Goal: Task Accomplishment & Management: Complete application form

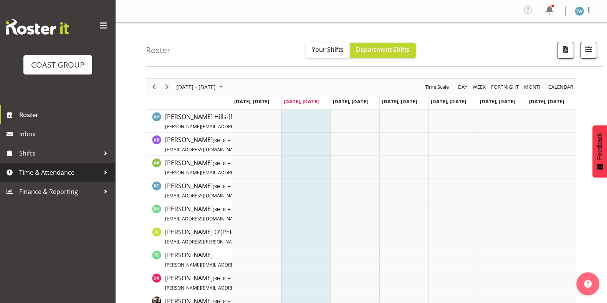
click at [36, 175] on span "Time & Attendance" at bounding box center [59, 173] width 81 height 12
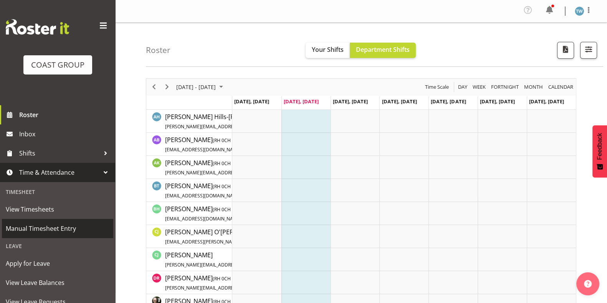
click at [41, 226] on span "Manual Timesheet Entry" at bounding box center [58, 229] width 104 height 12
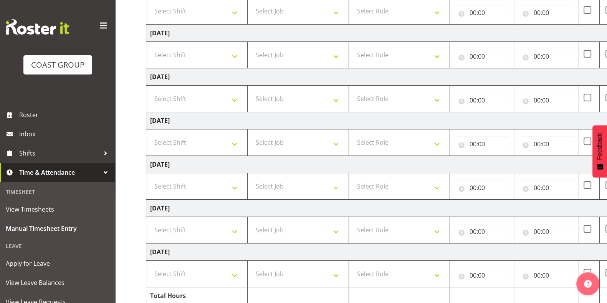
scroll to position [176, 0]
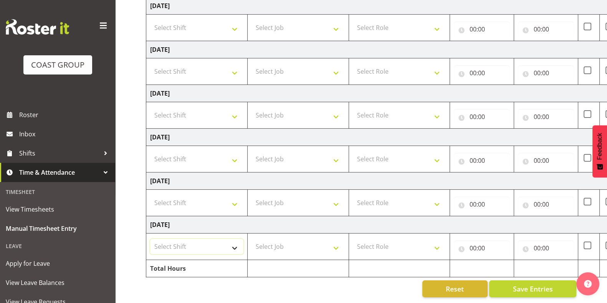
click at [183, 239] on select "Select Shift CHC SIGN ADMIN (LEAVE ALONE, DONT MAKE INACTIVE) DW CHC ARK WORK D…" at bounding box center [196, 246] width 93 height 15
select select "62215"
click at [150, 239] on select "Select Shift CHC SIGN ADMIN (LEAVE ALONE, DONT MAKE INACTIVE) DW CHC ARK WORK D…" at bounding box center [196, 246] width 93 height 15
click at [366, 244] on select "Select Role ACCOUNT MANAGER DW" at bounding box center [399, 246] width 93 height 15
select select "216"
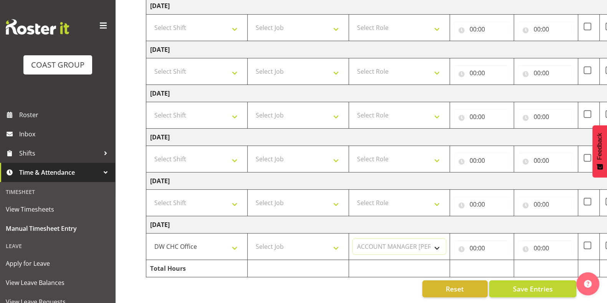
click at [353, 239] on select "Select Role ACCOUNT MANAGER DW" at bounding box center [399, 246] width 93 height 15
click at [477, 241] on input "00:00" at bounding box center [482, 247] width 56 height 15
click at [506, 260] on select "00 01 02 03 04 05 06 07 08 09 10 11 12 13 14 15 16 17 18 19 20 21 22 23" at bounding box center [505, 267] width 17 height 15
select select "7"
click at [497, 260] on select "00 01 02 03 04 05 06 07 08 09 10 11 12 13 14 15 16 17 18 19 20 21 22 23" at bounding box center [505, 267] width 17 height 15
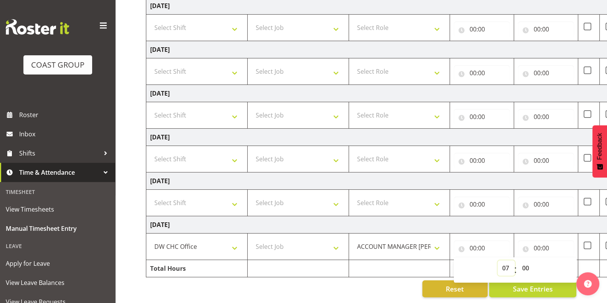
type input "07:00"
click at [525, 260] on select "00 01 02 03 04 05 06 07 08 09 10 11 12 13 14 15 16 17 18 19 20 21 22 23 24 25 2…" at bounding box center [525, 267] width 17 height 15
select select "30"
click at [517, 260] on select "00 01 02 03 04 05 06 07 08 09 10 11 12 13 14 15 16 17 18 19 20 21 22 23 24 25 2…" at bounding box center [525, 267] width 17 height 15
type input "07:30"
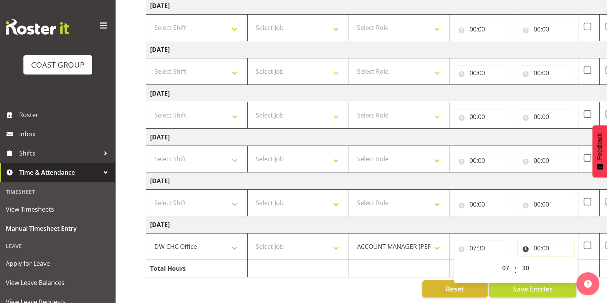
click at [543, 240] on input "00:00" at bounding box center [546, 247] width 56 height 15
click at [567, 260] on select "00 01 02 03 04 05 06 07 08 09 10 11 12 13 14 15 16 17 18 19 20 21 22 23" at bounding box center [569, 267] width 17 height 15
select select "16"
click at [561, 260] on select "00 01 02 03 04 05 06 07 08 09 10 11 12 13 14 15 16 17 18 19 20 21 22 23" at bounding box center [569, 267] width 17 height 15
type input "16:00"
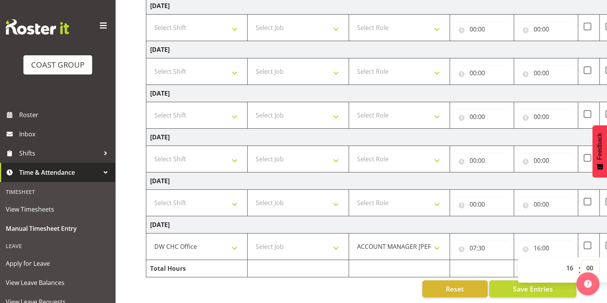
click at [590, 260] on select "00 01 02 03 04 05 06 07 08 09 10 11 12 13 14 15 16 17 18 19 20 21 22 23 24 25 2…" at bounding box center [589, 267] width 17 height 15
select select "30"
click at [581, 260] on select "00 01 02 03 04 05 06 07 08 09 10 11 12 13 14 15 16 17 18 19 20 21 22 23 24 25 2…" at bounding box center [589, 267] width 17 height 15
type input "16:30"
click at [536, 284] on span "Save Entries" at bounding box center [532, 289] width 40 height 10
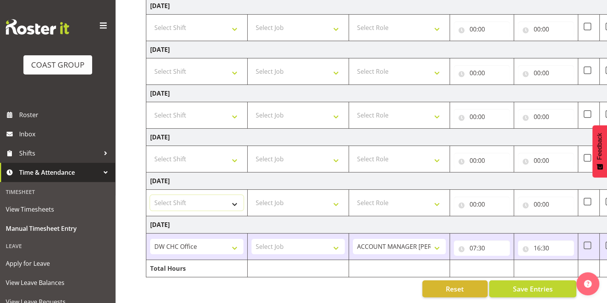
click at [196, 198] on select "Select Shift CHC SIGN ADMIN (LEAVE ALONE, DONT MAKE INACTIVE) DW CHC ARK WORK D…" at bounding box center [196, 202] width 93 height 15
select select "62215"
click at [150, 195] on select "Select Shift CHC SIGN ADMIN (LEAVE ALONE, DONT MAKE INACTIVE) DW CHC ARK WORK D…" at bounding box center [196, 202] width 93 height 15
click at [378, 195] on select "Select Role ACCOUNT MANAGER DW" at bounding box center [399, 202] width 93 height 15
select select "216"
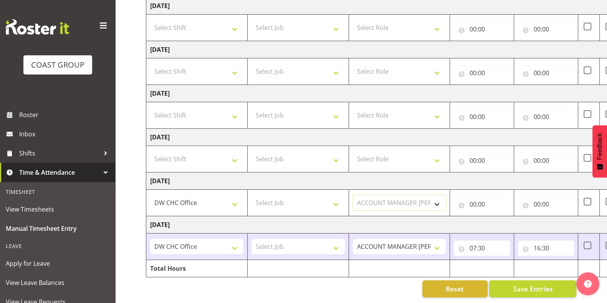
click at [353, 195] on select "Select Role ACCOUNT MANAGER DW" at bounding box center [399, 202] width 93 height 15
click at [478, 196] on input "00:00" at bounding box center [482, 203] width 56 height 15
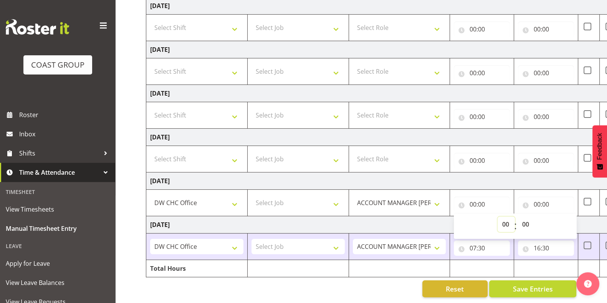
click at [506, 216] on select "00 01 02 03 04 05 06 07 08 09 10 11 12 13 14 15 16 17 18 19 20 21 22 23" at bounding box center [505, 223] width 17 height 15
select select "7"
click at [497, 216] on select "00 01 02 03 04 05 06 07 08 09 10 11 12 13 14 15 16 17 18 19 20 21 22 23" at bounding box center [505, 223] width 17 height 15
type input "07:00"
click at [524, 216] on select "00 01 02 03 04 05 06 07 08 09 10 11 12 13 14 15 16 17 18 19 20 21 22 23 24 25 2…" at bounding box center [525, 223] width 17 height 15
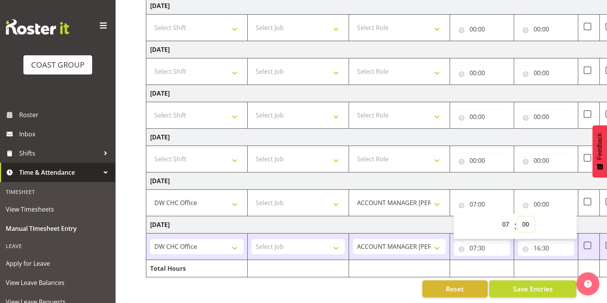
select select "30"
click at [517, 216] on select "00 01 02 03 04 05 06 07 08 09 10 11 12 13 14 15 16 17 18 19 20 21 22 23 24 25 2…" at bounding box center [525, 223] width 17 height 15
type input "07:30"
click at [547, 198] on input "00:00" at bounding box center [546, 203] width 56 height 15
click at [571, 216] on select "00 01 02 03 04 05 06 07 08 09 10 11 12 13 14 15 16 17 18 19 20 21 22 23" at bounding box center [569, 223] width 17 height 15
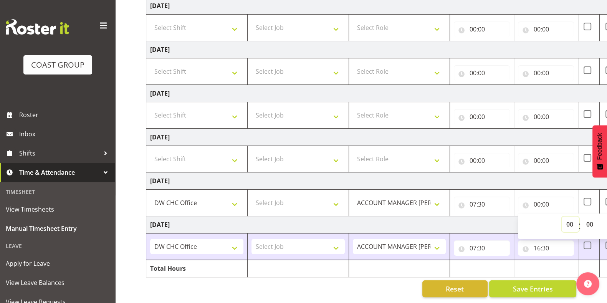
select select "16"
click at [561, 216] on select "00 01 02 03 04 05 06 07 08 09 10 11 12 13 14 15 16 17 18 19 20 21 22 23" at bounding box center [569, 223] width 17 height 15
type input "16:00"
click at [589, 217] on select "00 01 02 03 04 05 06 07 08 09 10 11 12 13 14 15 16 17 18 19 20 21 22 23 24 25 2…" at bounding box center [589, 223] width 17 height 15
select select "30"
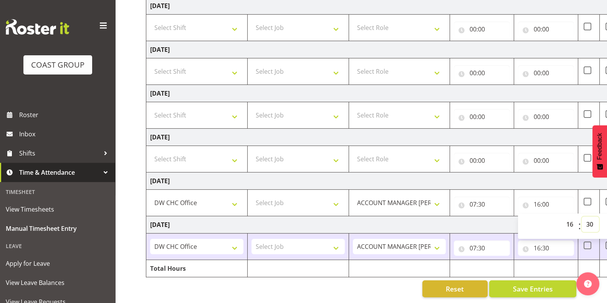
click at [581, 216] on select "00 01 02 03 04 05 06 07 08 09 10 11 12 13 14 15 16 17 18 19 20 21 22 23 24 25 2…" at bounding box center [589, 223] width 17 height 15
type input "16:30"
click at [554, 175] on td "Monday 25th August 2025" at bounding box center [414, 180] width 537 height 17
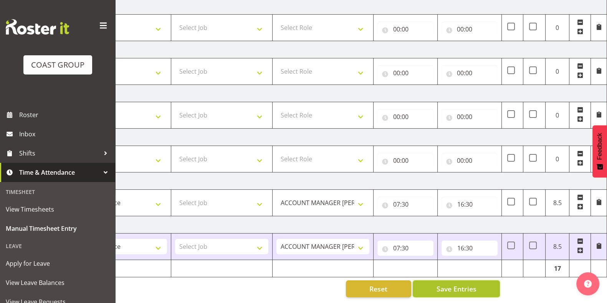
click at [470, 287] on button "Save Entries" at bounding box center [455, 288] width 87 height 17
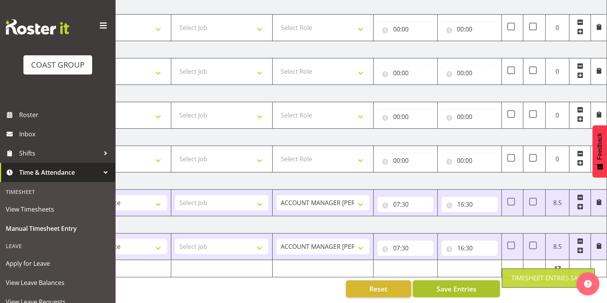
click at [468, 284] on span "Save Entries" at bounding box center [456, 289] width 40 height 10
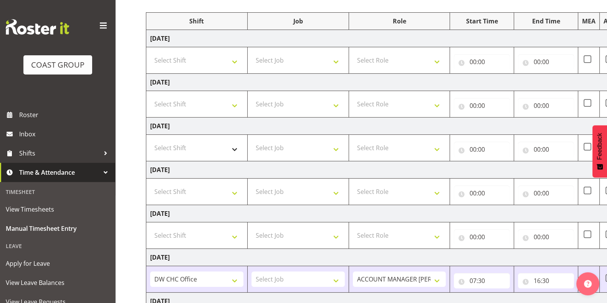
scroll to position [93, 0]
click at [226, 150] on select "Select Shift CHC SIGN ADMIN (LEAVE ALONE, DONT MAKE INACTIVE) DW CHC ARK WORK D…" at bounding box center [196, 148] width 93 height 15
select select "62215"
click at [150, 141] on select "Select Shift CHC SIGN ADMIN (LEAVE ALONE, DONT MAKE INACTIVE) DW CHC ARK WORK D…" at bounding box center [196, 148] width 93 height 15
click at [391, 143] on select "Select Role ACCOUNT MANAGER DW" at bounding box center [399, 148] width 93 height 15
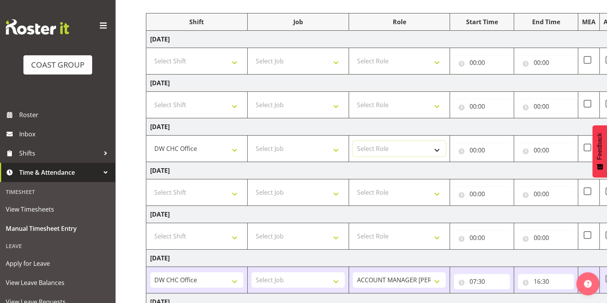
select select "216"
click at [353, 141] on select "Select Role ACCOUNT MANAGER DW" at bounding box center [399, 148] width 93 height 15
click at [475, 147] on input "00:00" at bounding box center [482, 149] width 56 height 15
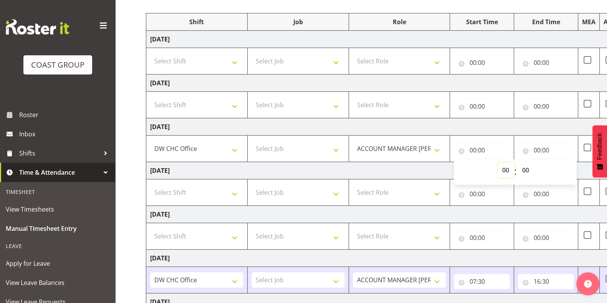
click at [504, 170] on select "00 01 02 03 04 05 06 07 08 09 10 11 12 13 14 15 16 17 18 19 20 21 22 23" at bounding box center [505, 169] width 17 height 15
select select "7"
click at [497, 162] on select "00 01 02 03 04 05 06 07 08 09 10 11 12 13 14 15 16 17 18 19 20 21 22 23" at bounding box center [505, 169] width 17 height 15
type input "07:00"
click at [546, 145] on input "00:00" at bounding box center [546, 149] width 56 height 15
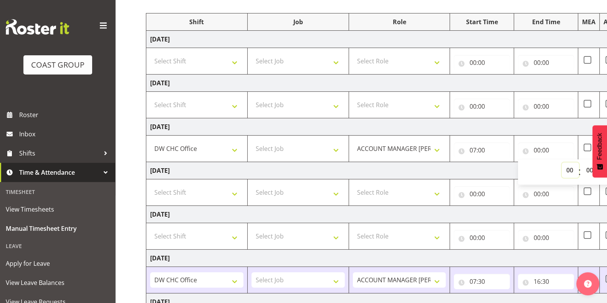
click at [573, 168] on select "00 01 02 03 04 05 06 07 08 09 10 11 12 13 14 15 16 17 18 19 20 21 22 23" at bounding box center [569, 169] width 17 height 15
select select "16"
click at [561, 162] on select "00 01 02 03 04 05 06 07 08 09 10 11 12 13 14 15 16 17 18 19 20 21 22 23" at bounding box center [569, 169] width 17 height 15
type input "16:00"
click at [547, 130] on td "Friday 22nd August 2025" at bounding box center [414, 126] width 537 height 17
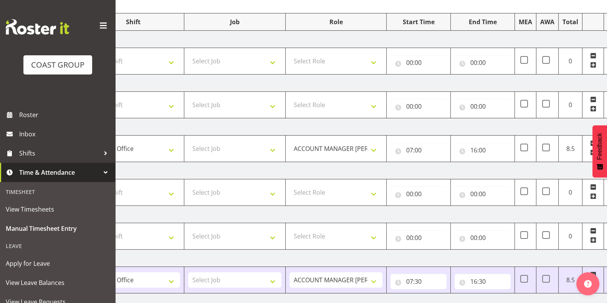
scroll to position [0, 76]
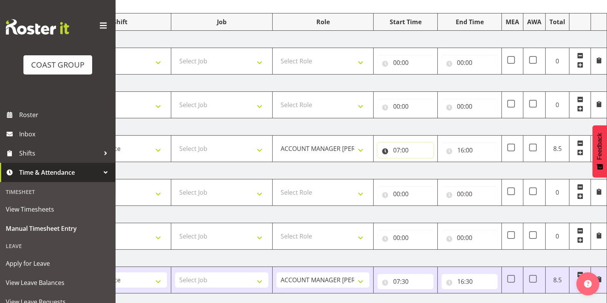
click at [406, 149] on input "07:00" at bounding box center [405, 149] width 56 height 15
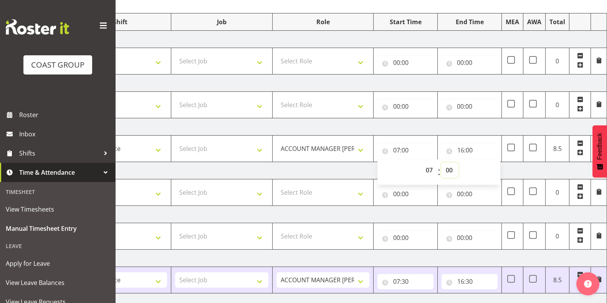
click at [449, 168] on select "00 01 02 03 04 05 06 07 08 09 10 11 12 13 14 15 16 17 18 19 20 21 22 23 24 25 2…" at bounding box center [449, 169] width 17 height 15
select select "30"
click at [441, 162] on select "00 01 02 03 04 05 06 07 08 09 10 11 12 13 14 15 16 17 18 19 20 21 22 23 24 25 2…" at bounding box center [449, 169] width 17 height 15
type input "07:30"
click at [466, 125] on td "Friday 22nd August 2025" at bounding box center [338, 126] width 537 height 17
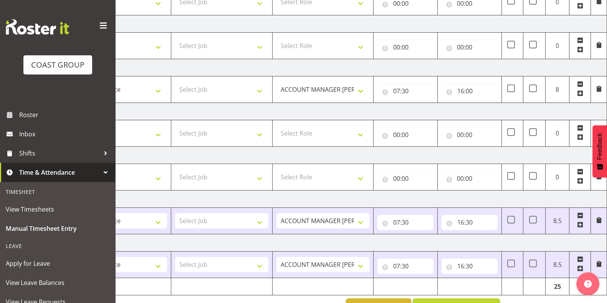
scroll to position [176, 0]
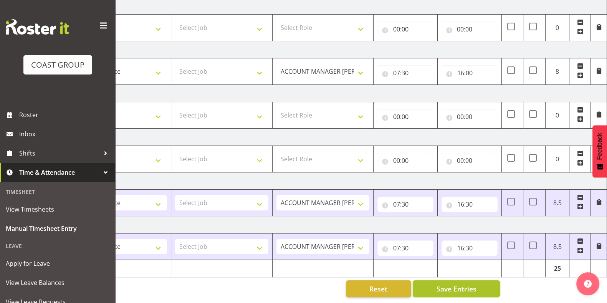
click at [474, 284] on span "Save Entries" at bounding box center [456, 289] width 40 height 10
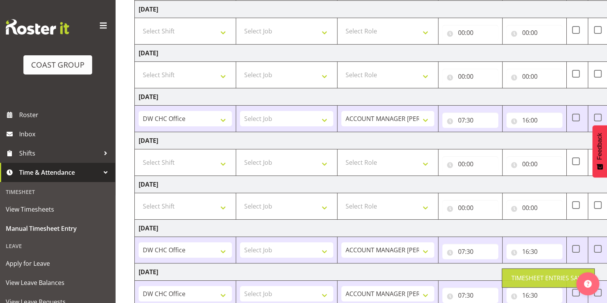
scroll to position [0, 11]
click at [201, 74] on select "Select Shift CHC SIGN ADMIN (LEAVE ALONE, DONT MAKE INACTIVE) DW CHC ARK WORK D…" at bounding box center [185, 74] width 93 height 15
select select "62215"
click at [139, 67] on select "Select Shift CHC SIGN ADMIN (LEAVE ALONE, DONT MAKE INACTIVE) DW CHC ARK WORK D…" at bounding box center [185, 74] width 93 height 15
click at [400, 72] on select "Select Role ACCOUNT MANAGER DW" at bounding box center [388, 74] width 93 height 15
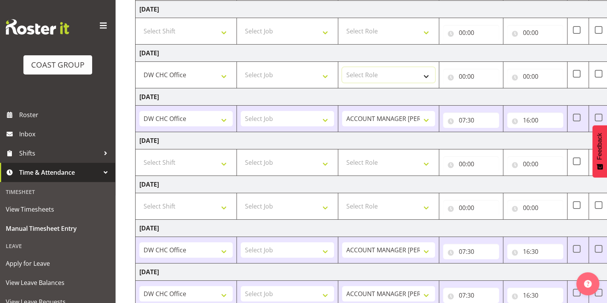
select select "216"
click at [342, 67] on select "Select Role ACCOUNT MANAGER DW" at bounding box center [388, 74] width 93 height 15
click at [468, 72] on input "00:00" at bounding box center [471, 76] width 56 height 15
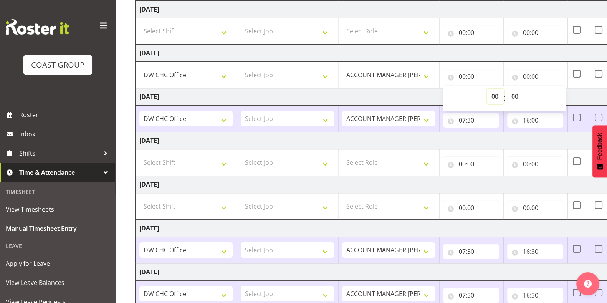
click at [494, 94] on select "00 01 02 03 04 05 06 07 08 09 10 11 12 13 14 15 16 17 18 19 20 21 22 23" at bounding box center [494, 96] width 17 height 15
select select "7"
click at [486, 89] on select "00 01 02 03 04 05 06 07 08 09 10 11 12 13 14 15 16 17 18 19 20 21 22 23" at bounding box center [494, 96] width 17 height 15
type input "07:00"
click at [517, 91] on select "00 01 02 03 04 05 06 07 08 09 10 11 12 13 14 15 16 17 18 19 20 21 22 23 24 25 2…" at bounding box center [514, 96] width 17 height 15
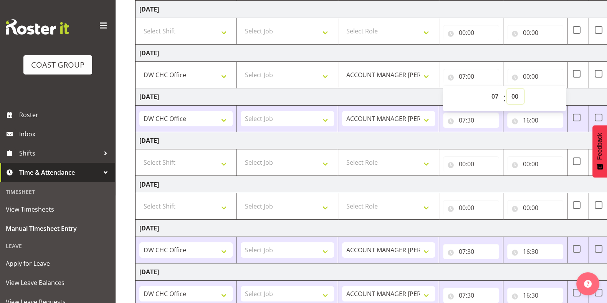
select select "30"
click at [506, 89] on select "00 01 02 03 04 05 06 07 08 09 10 11 12 13 14 15 16 17 18 19 20 21 22 23 24 25 2…" at bounding box center [514, 96] width 17 height 15
type input "07:30"
click at [529, 71] on input "00:00" at bounding box center [535, 76] width 56 height 15
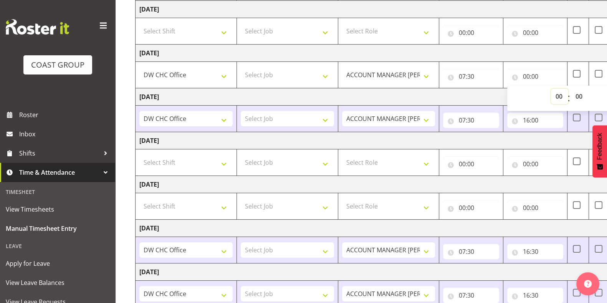
click at [558, 93] on select "00 01 02 03 04 05 06 07 08 09 10 11 12 13 14 15 16 17 18 19 20 21 22 23" at bounding box center [559, 96] width 17 height 15
select select "16"
click at [551, 89] on select "00 01 02 03 04 05 06 07 08 09 10 11 12 13 14 15 16 17 18 19 20 21 22 23" at bounding box center [559, 96] width 17 height 15
type input "16:00"
click at [577, 94] on select "00 01 02 03 04 05 06 07 08 09 10 11 12 13 14 15 16 17 18 19 20 21 22 23 24 25 2…" at bounding box center [579, 96] width 17 height 15
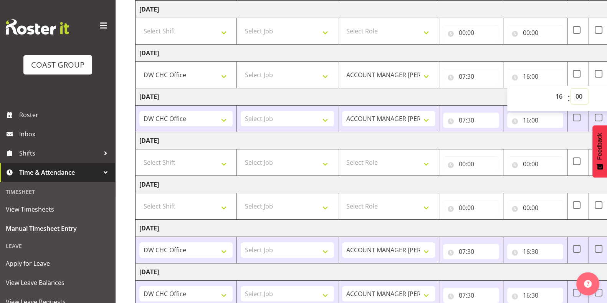
select select "30"
click at [571, 89] on select "00 01 02 03 04 05 06 07 08 09 10 11 12 13 14 15 16 17 18 19 20 21 22 23 24 25 2…" at bounding box center [579, 96] width 17 height 15
type input "16:30"
click at [523, 137] on td "Saturday 23rd August 2025" at bounding box center [403, 140] width 537 height 17
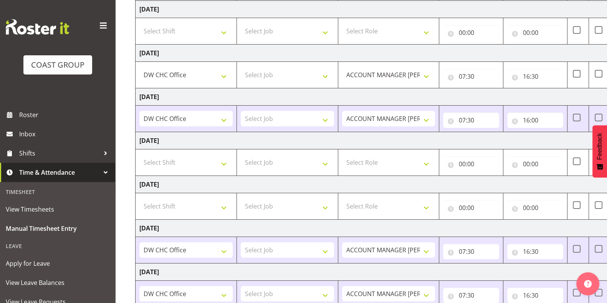
scroll to position [176, 0]
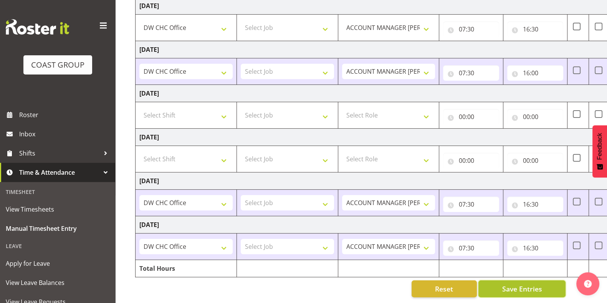
click at [529, 284] on span "Save Entries" at bounding box center [521, 289] width 40 height 10
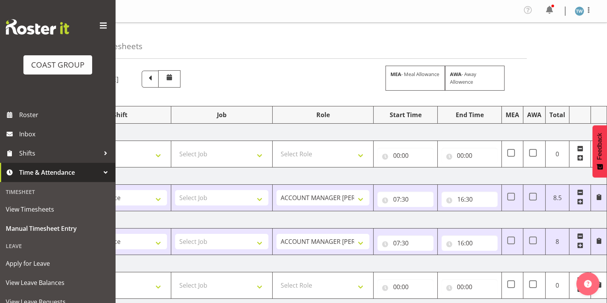
scroll to position [0, 0]
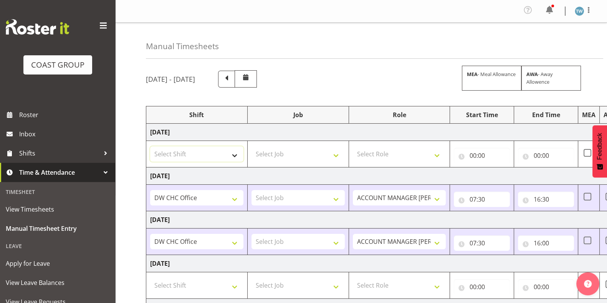
click at [214, 153] on select "Select Shift CHC SIGN ADMIN (LEAVE ALONE, DONT MAKE INACTIVE) DW CHC ARK WORK D…" at bounding box center [196, 153] width 93 height 15
select select "62215"
click at [150, 146] on select "Select Shift CHC SIGN ADMIN (LEAVE ALONE, DONT MAKE INACTIVE) DW CHC ARK WORK D…" at bounding box center [196, 153] width 93 height 15
click at [396, 153] on select "Select Role ACCOUNT MANAGER DW" at bounding box center [399, 153] width 93 height 15
select select "216"
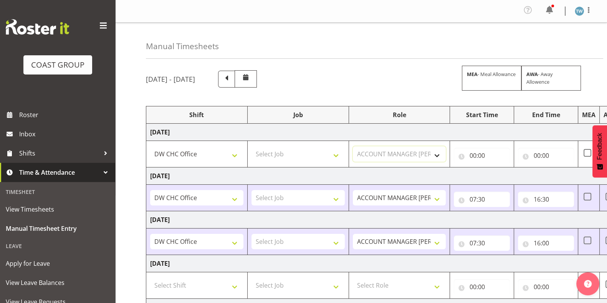
click at [353, 146] on select "Select Role ACCOUNT MANAGER DW" at bounding box center [399, 153] width 93 height 15
click at [481, 158] on input "00:00" at bounding box center [482, 155] width 56 height 15
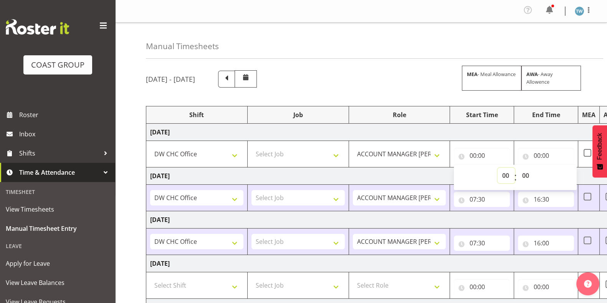
click at [502, 173] on select "00 01 02 03 04 05 06 07 08 09 10 11 12 13 14 15 16 17 18 19 20 21 22 23" at bounding box center [505, 175] width 17 height 15
select select "8"
click at [497, 168] on select "00 01 02 03 04 05 06 07 08 09 10 11 12 13 14 15 16 17 18 19 20 21 22 23" at bounding box center [505, 175] width 17 height 15
type input "08:00"
click at [543, 152] on input "00:00" at bounding box center [546, 155] width 56 height 15
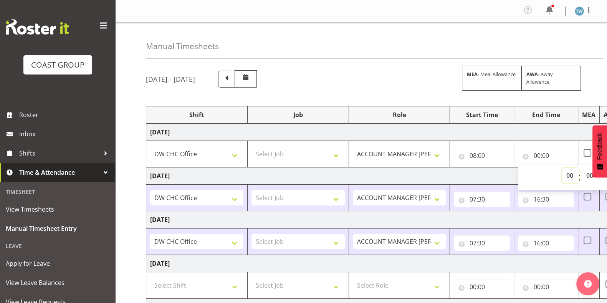
click at [566, 173] on select "00 01 02 03 04 05 06 07 08 09 10 11 12 13 14 15 16 17 18 19 20 21 22 23" at bounding box center [569, 175] width 17 height 15
select select "15"
click at [561, 168] on select "00 01 02 03 04 05 06 07 08 09 10 11 12 13 14 15 16 17 18 19 20 21 22 23" at bounding box center [569, 175] width 17 height 15
type input "15:00"
click at [441, 81] on div "August 20th - August 26th 2025 MEA - Meal Allowance AWA - Away Allowence" at bounding box center [361, 78] width 430 height 17
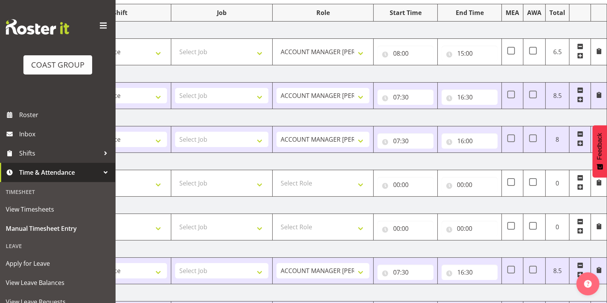
scroll to position [101, 0]
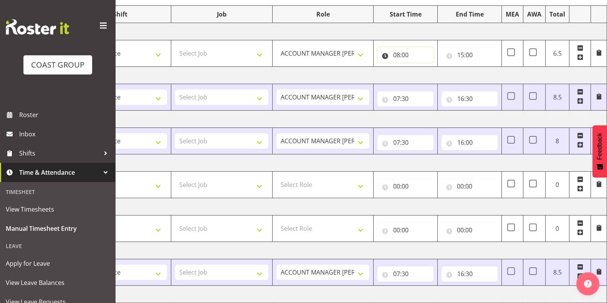
click at [403, 56] on input "08:00" at bounding box center [405, 54] width 56 height 15
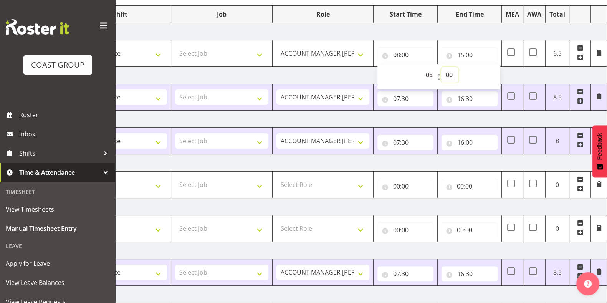
click at [455, 72] on select "00 01 02 03 04 05 06 07 08 09 10 11 12 13 14 15 16 17 18 19 20 21 22 23 24 25 2…" at bounding box center [449, 74] width 17 height 15
select select "30"
click at [441, 67] on select "00 01 02 03 04 05 06 07 08 09 10 11 12 13 14 15 16 17 18 19 20 21 22 23 24 25 2…" at bounding box center [449, 74] width 17 height 15
type input "08:30"
click at [469, 54] on input "15:00" at bounding box center [469, 54] width 56 height 15
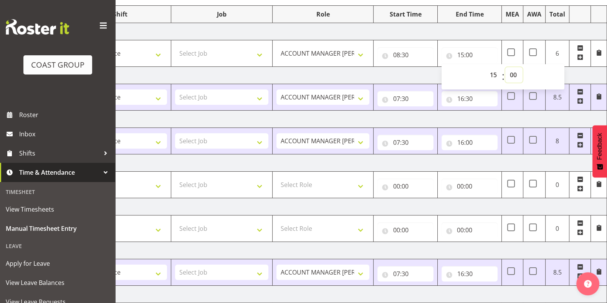
click at [513, 76] on select "00 01 02 03 04 05 06 07 08 09 10 11 12 13 14 15 16 17 18 19 20 21 22 23 24 25 2…" at bounding box center [513, 74] width 17 height 15
select select "30"
click at [505, 67] on select "00 01 02 03 04 05 06 07 08 09 10 11 12 13 14 15 16 17 18 19 20 21 22 23 24 25 2…" at bounding box center [513, 74] width 17 height 15
type input "15:30"
click at [409, 77] on td "Thursday 21st August 2025" at bounding box center [338, 75] width 537 height 17
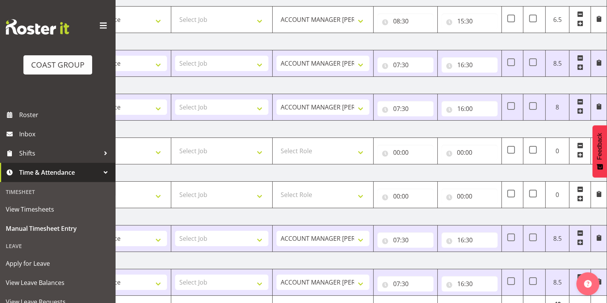
scroll to position [176, 0]
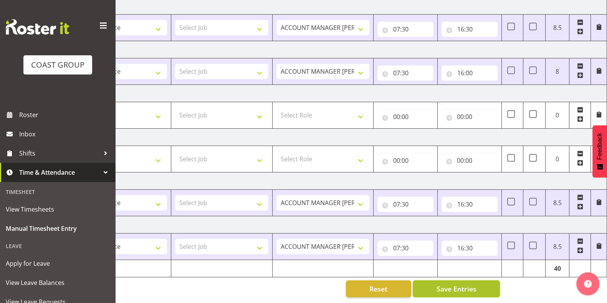
click at [458, 284] on span "Save Entries" at bounding box center [456, 289] width 40 height 10
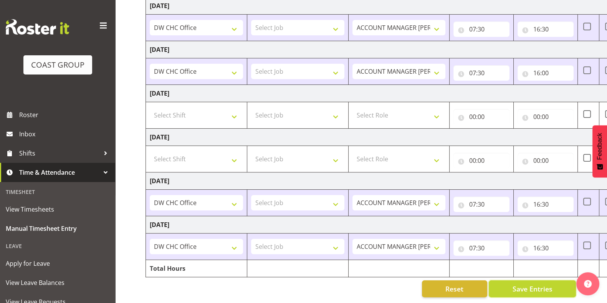
scroll to position [0, 0]
click at [125, 221] on div "Manual Timesheets August 20th - August 26th 2025 MEA - Meal Allowance AWA - Awa…" at bounding box center [360, 78] width 491 height 450
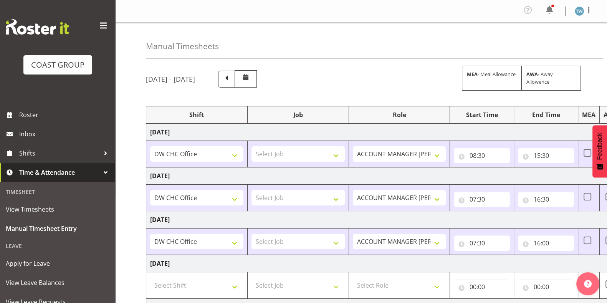
click at [137, 192] on div "Manual Timesheets August 20th - August 26th 2025 MEA - Meal Allowance AWA - Awa…" at bounding box center [360, 248] width 491 height 450
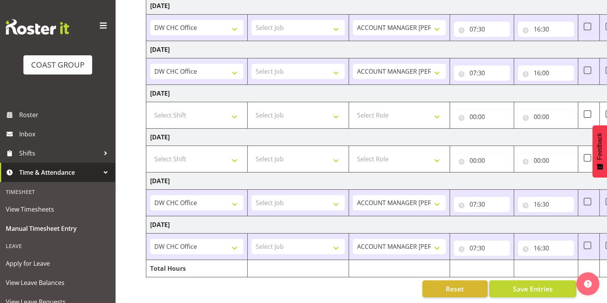
scroll to position [176, 0]
click at [539, 284] on span "Save Entries" at bounding box center [532, 289] width 40 height 10
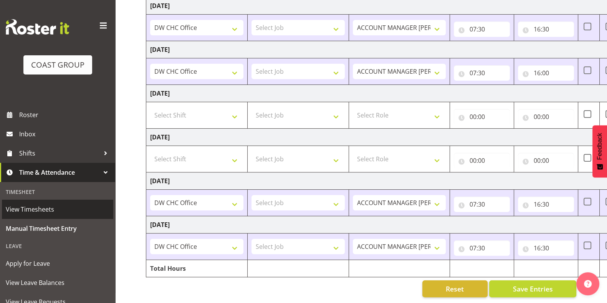
click at [33, 208] on span "View Timesheets" at bounding box center [58, 209] width 104 height 12
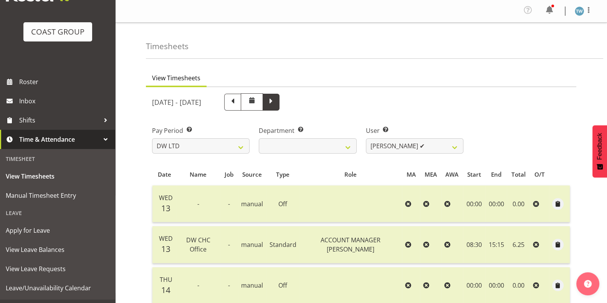
click at [276, 101] on span at bounding box center [271, 101] width 10 height 10
select select
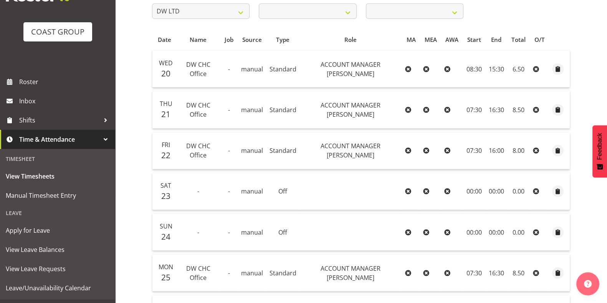
scroll to position [134, 0]
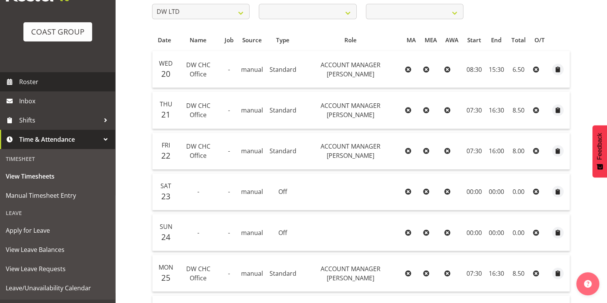
click at [29, 80] on span "Roster" at bounding box center [65, 82] width 92 height 12
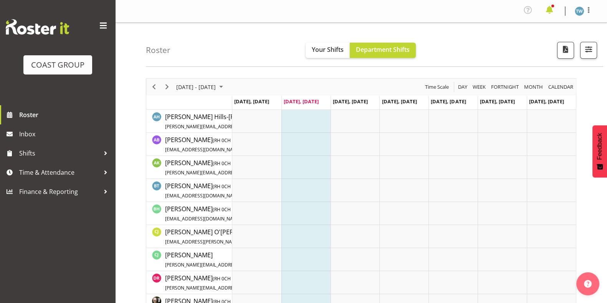
click at [551, 8] on span at bounding box center [549, 10] width 12 height 12
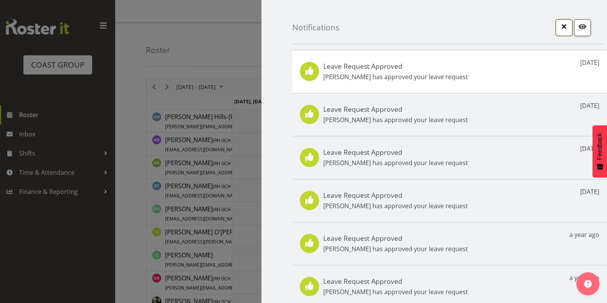
click at [559, 26] on span "button" at bounding box center [564, 26] width 10 height 10
